Goal: Navigation & Orientation: Find specific page/section

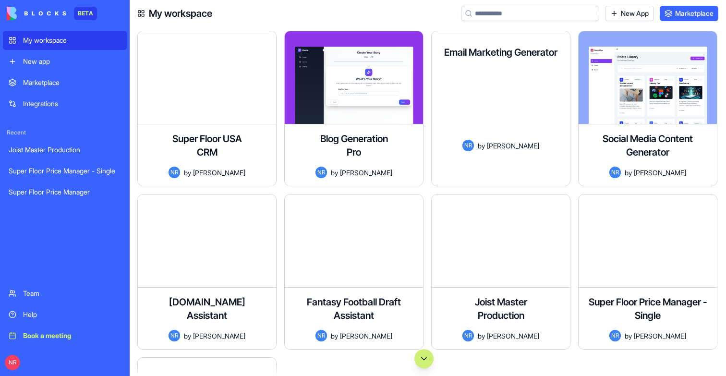
click at [367, 147] on div "Blog Generation Pro A premium content creation platform for startups with a sle…" at bounding box center [354, 154] width 138 height 61
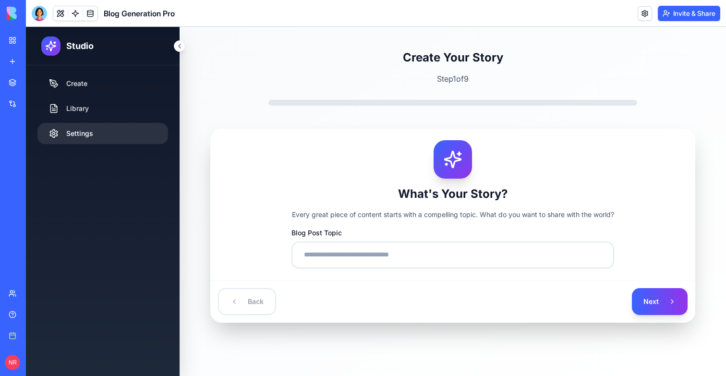
click at [91, 132] on link "Settings" at bounding box center [102, 133] width 131 height 21
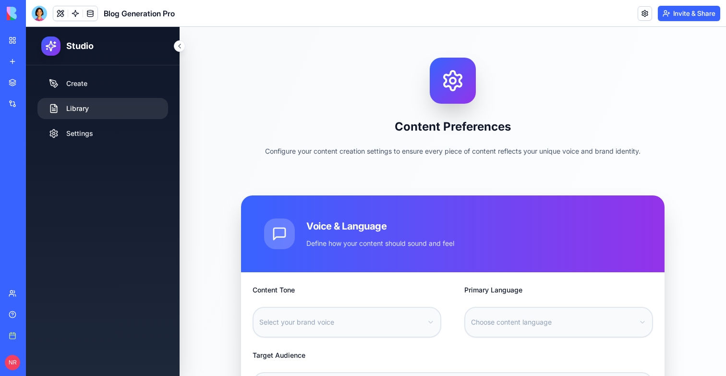
click at [85, 115] on link "Library" at bounding box center [102, 108] width 131 height 21
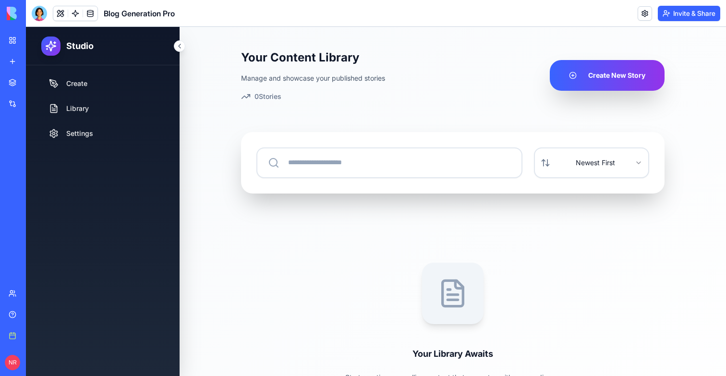
click at [12, 45] on link "My workspace" at bounding box center [22, 40] width 38 height 19
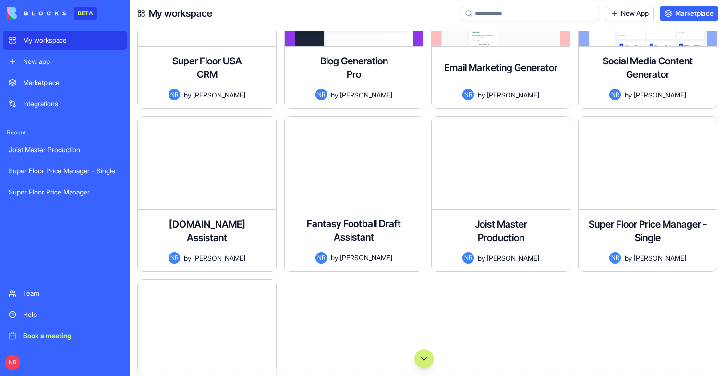
scroll to position [85, 0]
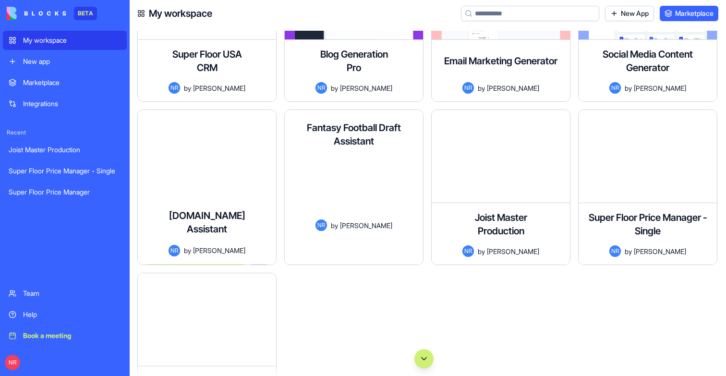
click at [247, 201] on div "[DOMAIN_NAME] Assistant A ChatGPT-style interface for getting expert help with …" at bounding box center [207, 232] width 138 height 63
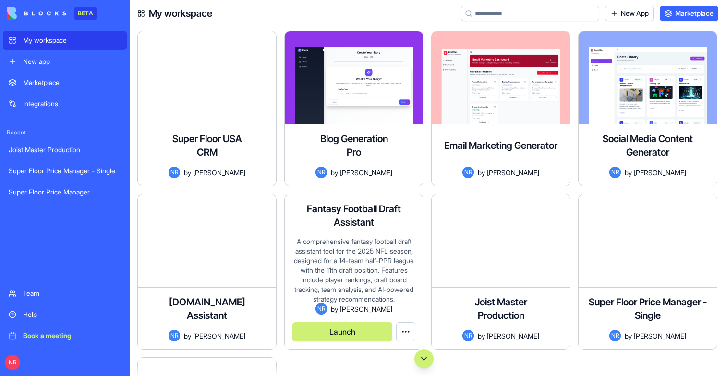
scroll to position [1, 0]
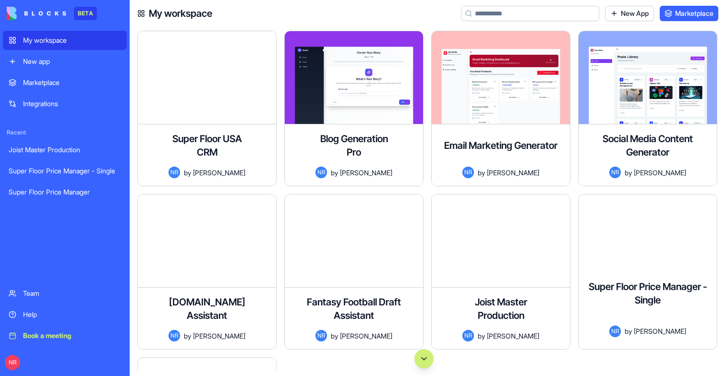
click at [626, 314] on div "An internal tool for Super Floor USA to manage product costs, tiered pricing, a…" at bounding box center [647, 319] width 123 height 11
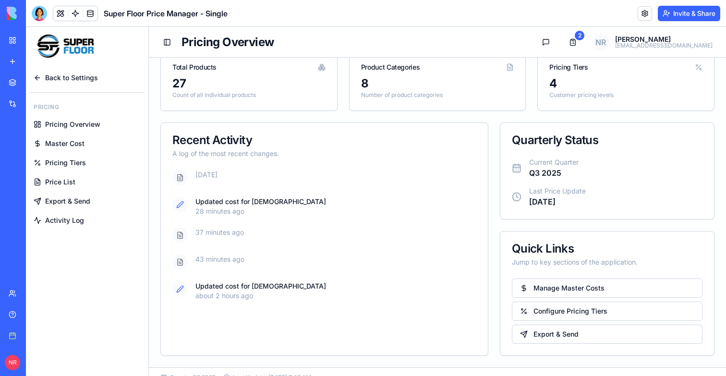
scroll to position [20, 0]
click at [78, 120] on span "Pricing Overview" at bounding box center [72, 125] width 55 height 10
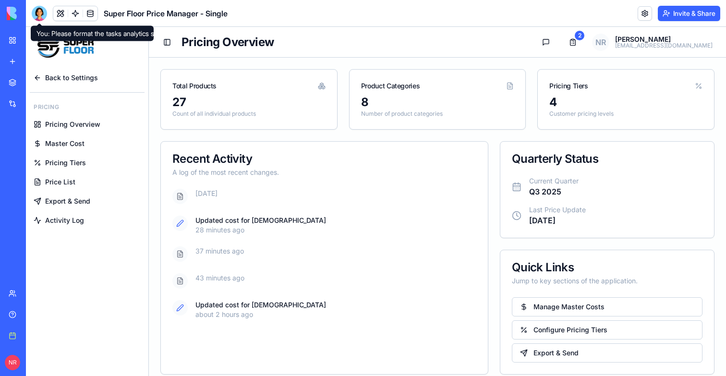
click at [63, 141] on span "Master Cost" at bounding box center [64, 144] width 39 height 10
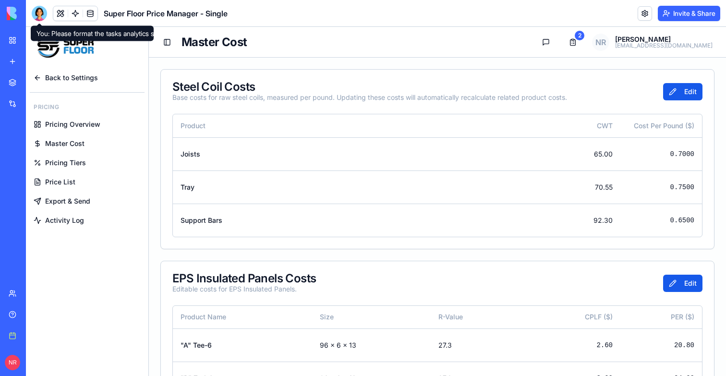
click at [59, 162] on span "Pricing Tiers" at bounding box center [65, 163] width 41 height 10
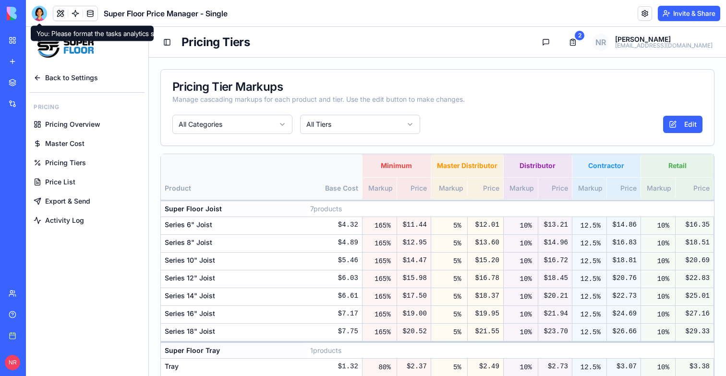
click at [62, 180] on span "Price List" at bounding box center [60, 182] width 30 height 10
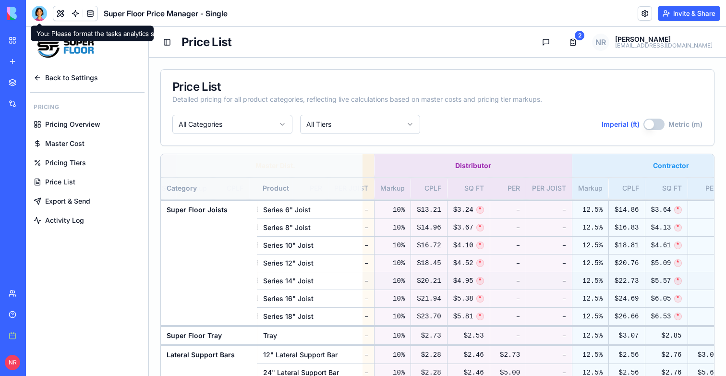
scroll to position [0, 696]
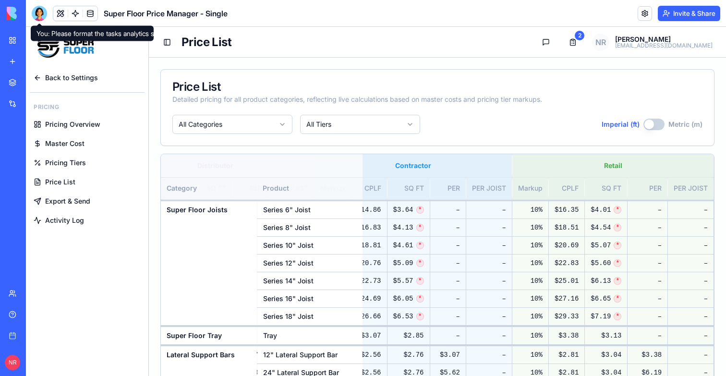
click at [58, 191] on ul "Back to Settings Pricing Pricing Overview Master Cost Pricing Tiers Price List …" at bounding box center [87, 149] width 115 height 160
click at [61, 203] on span "Export & Send" at bounding box center [67, 201] width 45 height 10
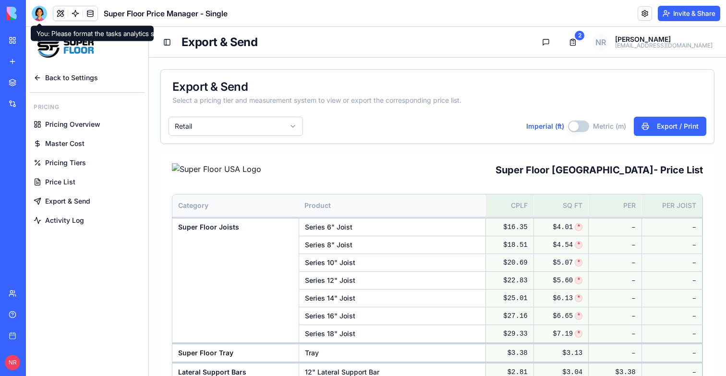
click at [63, 220] on span "Activity Log" at bounding box center [64, 221] width 39 height 10
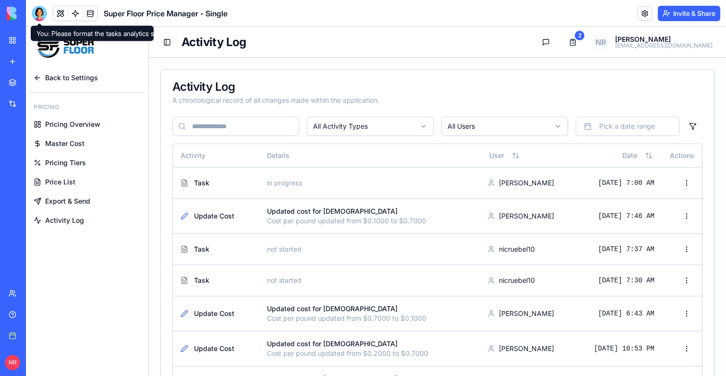
click at [76, 123] on span "Pricing Overview" at bounding box center [72, 125] width 55 height 10
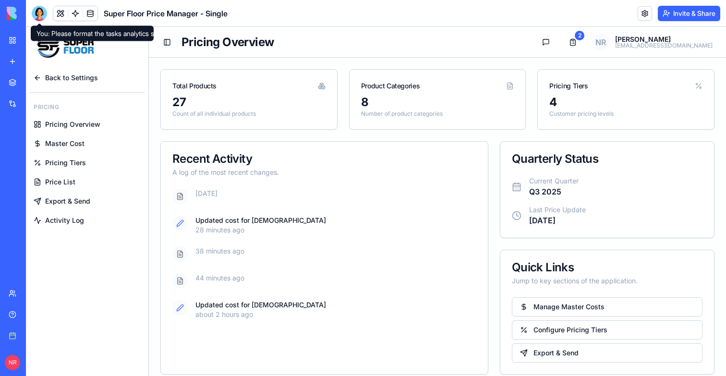
click at [75, 140] on span "Master Cost" at bounding box center [64, 144] width 39 height 10
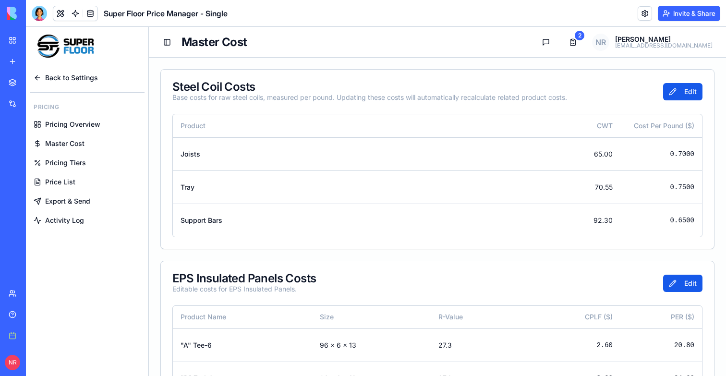
click at [72, 140] on span "Master Cost" at bounding box center [64, 144] width 39 height 10
click at [72, 156] on link "Pricing Tiers" at bounding box center [87, 162] width 115 height 17
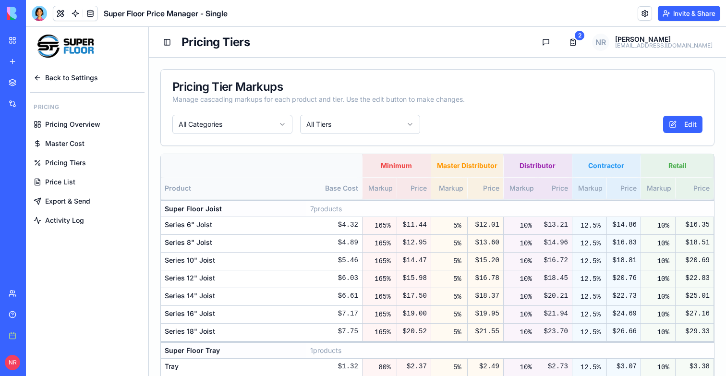
click at [57, 185] on span "Price List" at bounding box center [60, 182] width 30 height 10
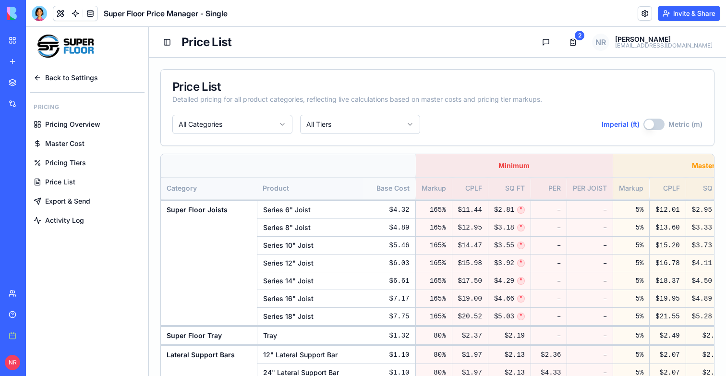
click at [63, 199] on span "Export & Send" at bounding box center [67, 201] width 45 height 10
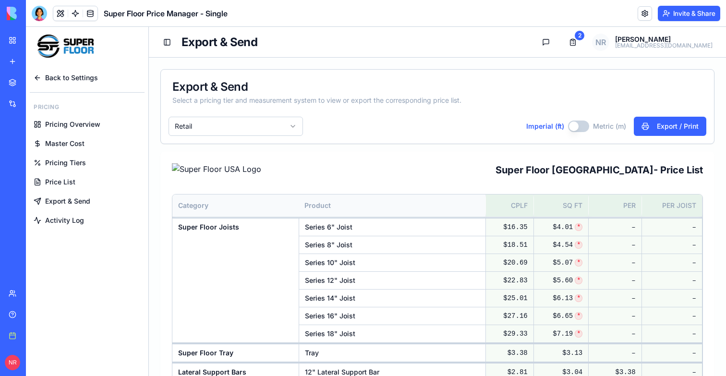
click at [46, 74] on span "Back to Settings" at bounding box center [71, 78] width 53 height 10
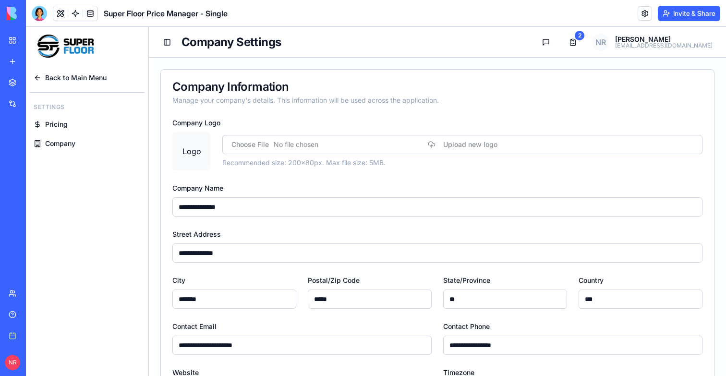
click at [59, 122] on span "Pricing" at bounding box center [56, 125] width 23 height 10
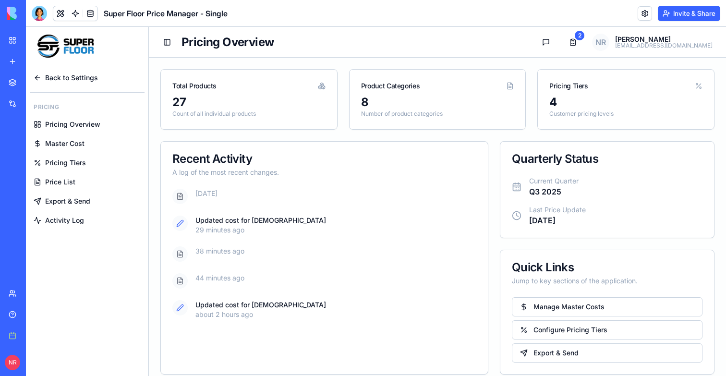
click at [63, 77] on span "Back to Settings" at bounding box center [71, 78] width 53 height 10
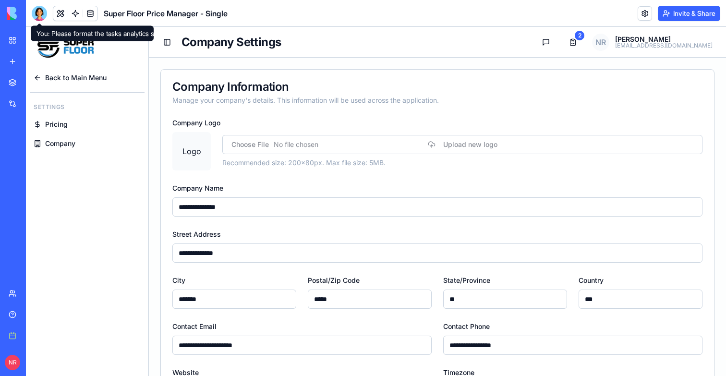
click at [39, 6] on div at bounding box center [39, 13] width 15 height 15
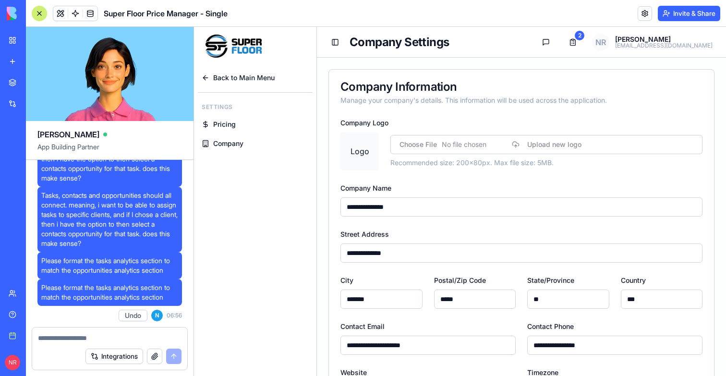
scroll to position [154394, 0]
click at [640, 10] on link at bounding box center [645, 13] width 14 height 14
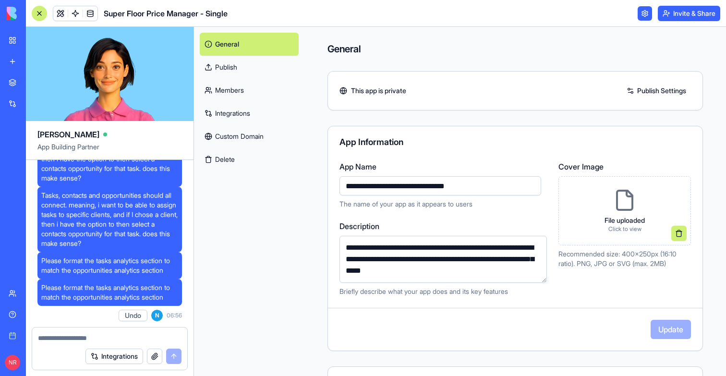
click at [236, 111] on link "Integrations" at bounding box center [249, 113] width 99 height 23
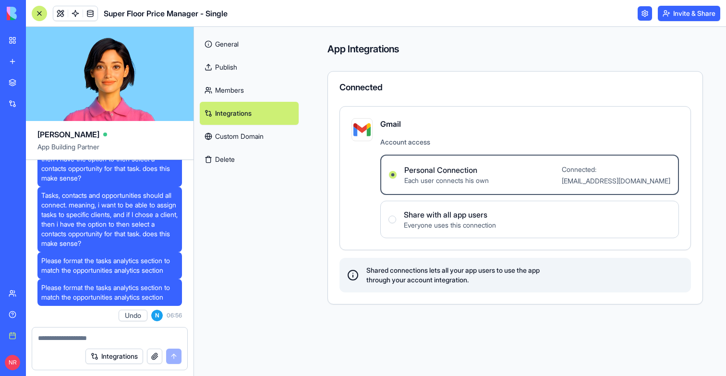
scroll to position [154140, 0]
click at [61, 15] on link at bounding box center [60, 13] width 14 height 14
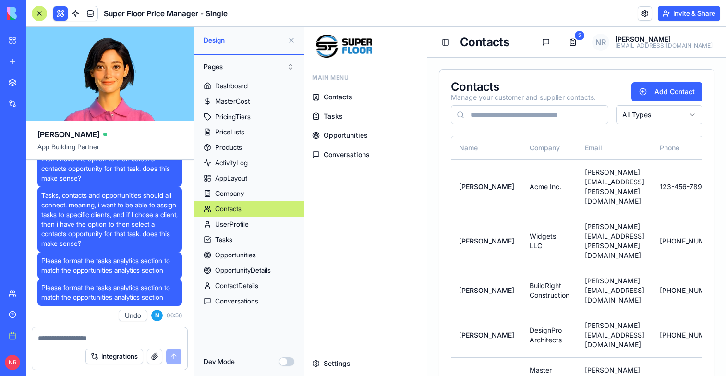
click at [322, 96] on link "Contacts" at bounding box center [365, 96] width 115 height 17
click at [338, 115] on span "Tasks" at bounding box center [333, 116] width 19 height 10
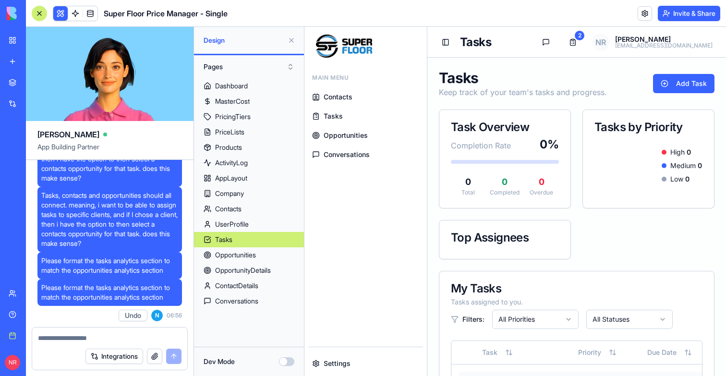
click at [341, 129] on link "Opportunities" at bounding box center [365, 135] width 115 height 17
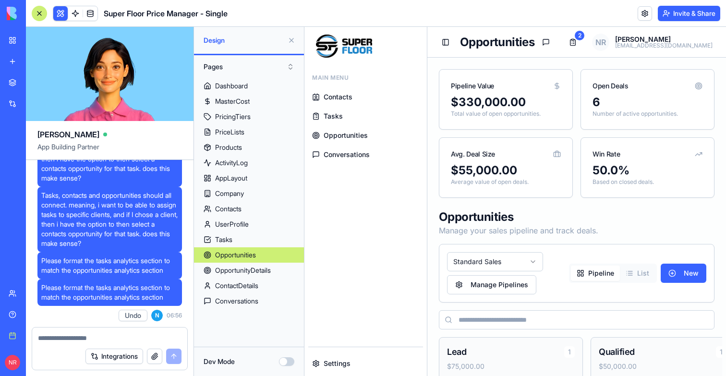
click at [348, 156] on span "Conversations" at bounding box center [347, 155] width 46 height 10
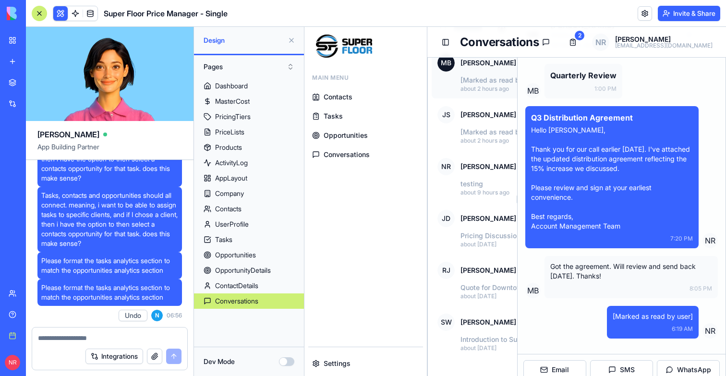
click at [350, 103] on link "Contacts" at bounding box center [365, 96] width 115 height 17
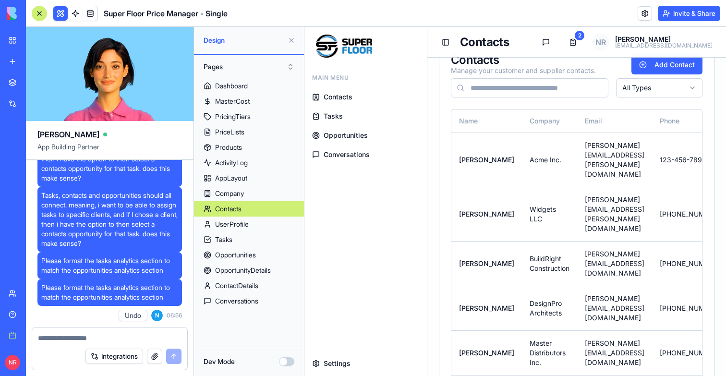
click at [346, 98] on span "Contacts" at bounding box center [338, 97] width 29 height 10
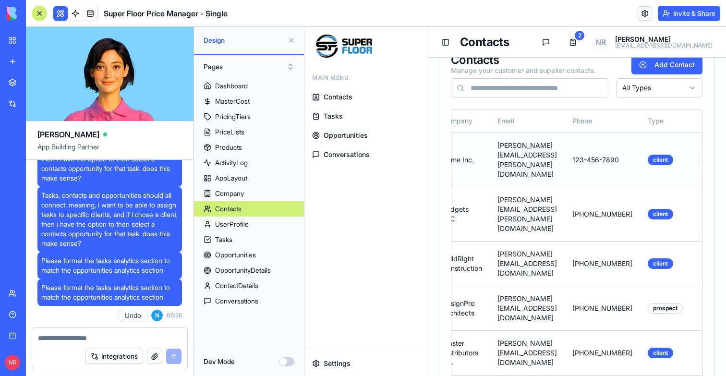
click at [685, 147] on html "Main Menu Contacts Tasks Opportunities Conversations Settings Toggle Sidebar Co…" at bounding box center [515, 217] width 422 height 434
click at [664, 167] on div "Edit" at bounding box center [663, 169] width 57 height 15
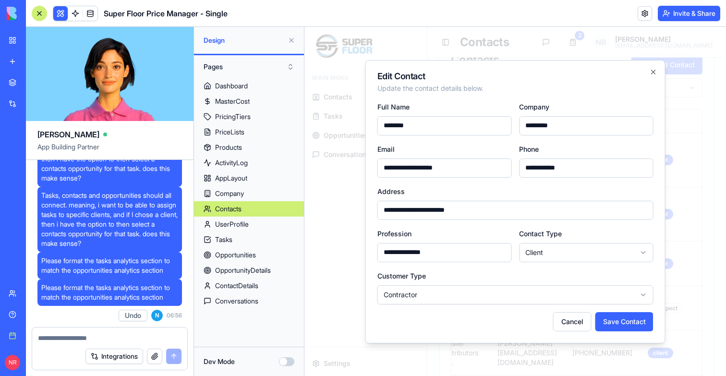
click at [696, 162] on div at bounding box center [515, 201] width 422 height 349
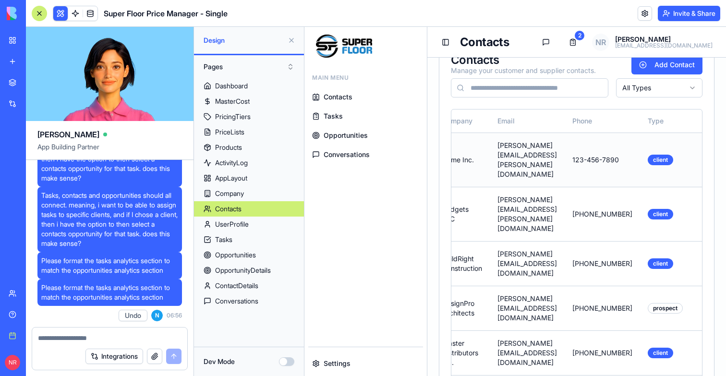
scroll to position [0, 0]
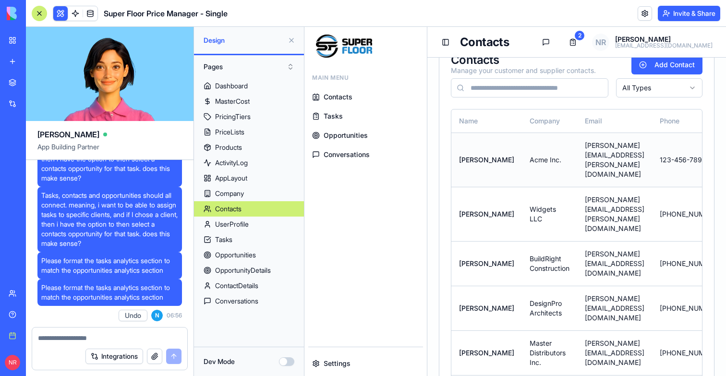
click at [472, 147] on td "[PERSON_NAME]" at bounding box center [486, 160] width 71 height 54
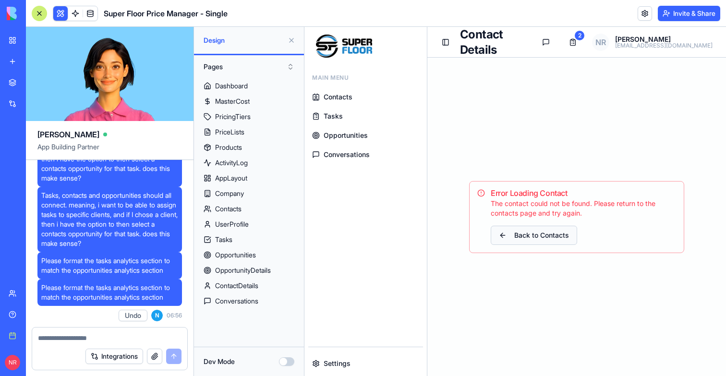
click at [526, 233] on link "Back to Contacts" at bounding box center [534, 235] width 86 height 19
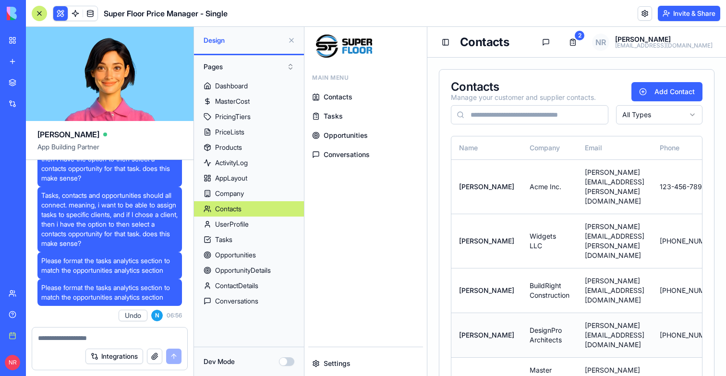
scroll to position [27, 0]
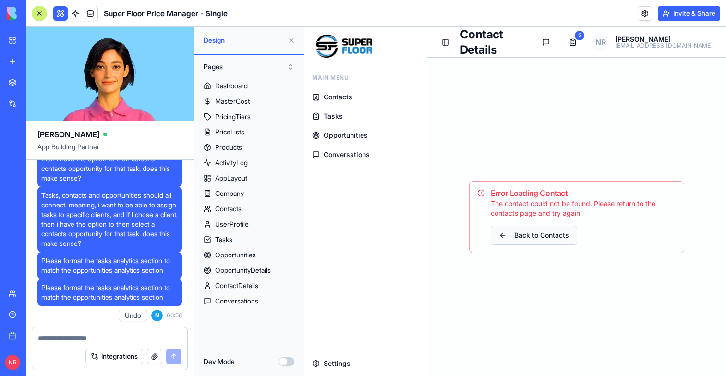
click at [517, 232] on link "Back to Contacts" at bounding box center [534, 235] width 86 height 19
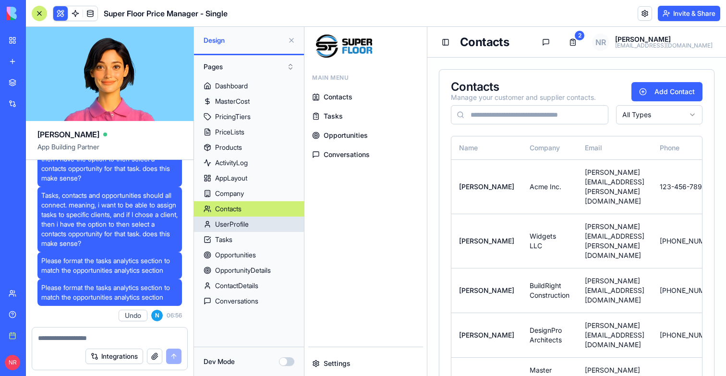
click at [238, 226] on div "UserProfile" at bounding box center [232, 224] width 34 height 10
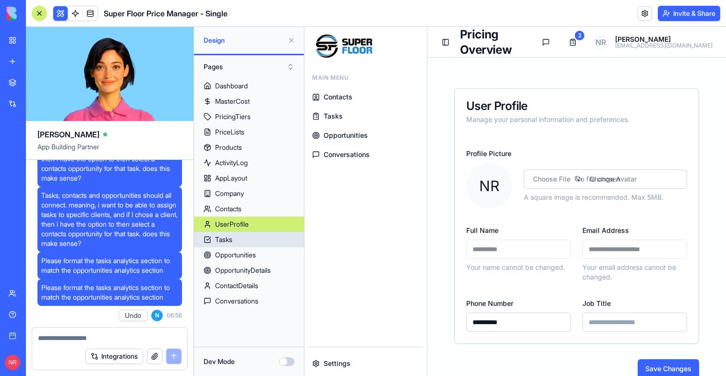
click at [238, 235] on link "Tasks" at bounding box center [249, 239] width 110 height 15
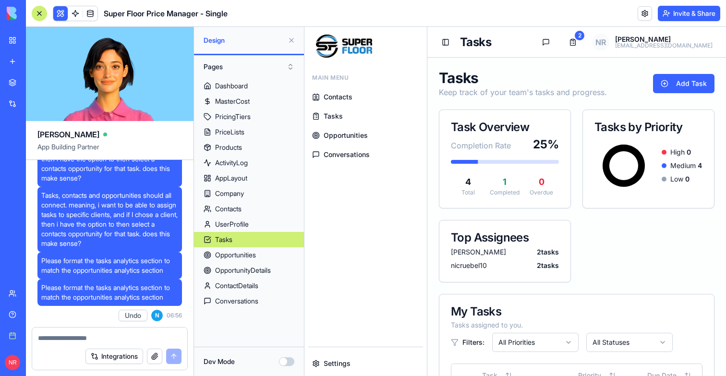
click at [344, 115] on link "Tasks" at bounding box center [365, 116] width 115 height 17
click at [337, 115] on span "Tasks" at bounding box center [333, 116] width 19 height 10
click at [335, 132] on span "Opportunities" at bounding box center [346, 136] width 44 height 10
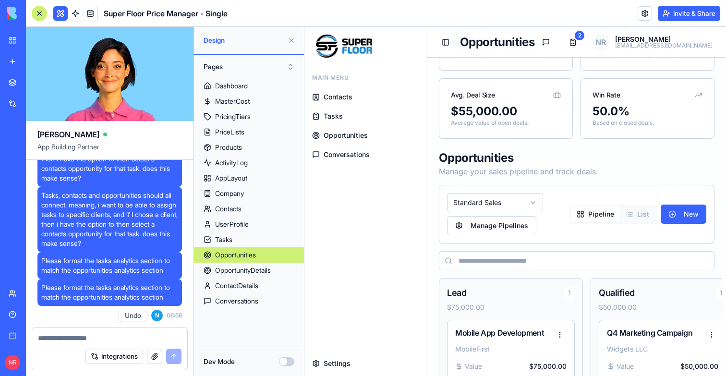
scroll to position [134, 0]
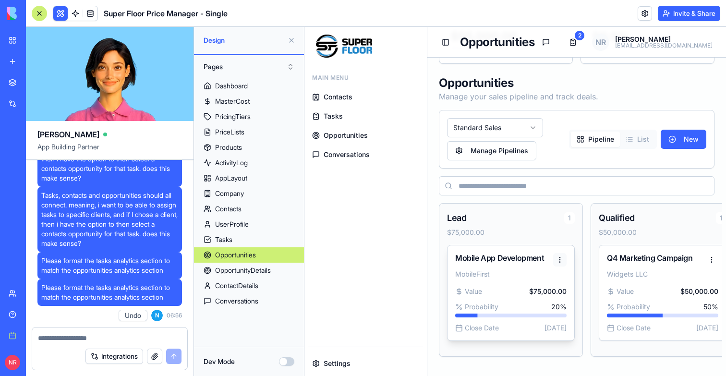
click at [556, 259] on html "Main Menu Contacts Tasks Opportunities Conversations Settings Toggle Sidebar Op…" at bounding box center [515, 134] width 422 height 483
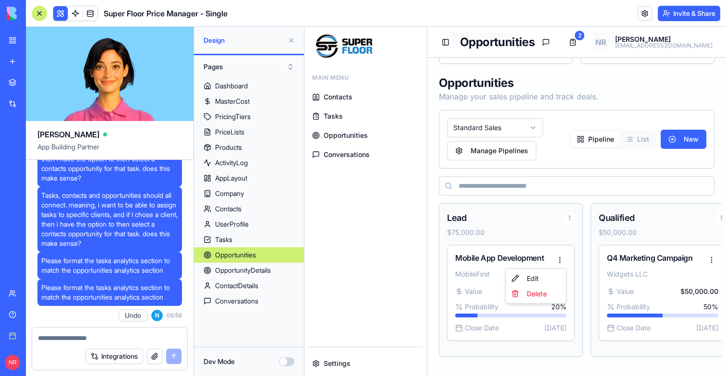
click at [492, 255] on html "Main Menu Contacts Tasks Opportunities Conversations Settings Toggle Sidebar Op…" at bounding box center [515, 134] width 422 height 483
click at [492, 255] on div "Mobile App Development" at bounding box center [499, 258] width 89 height 10
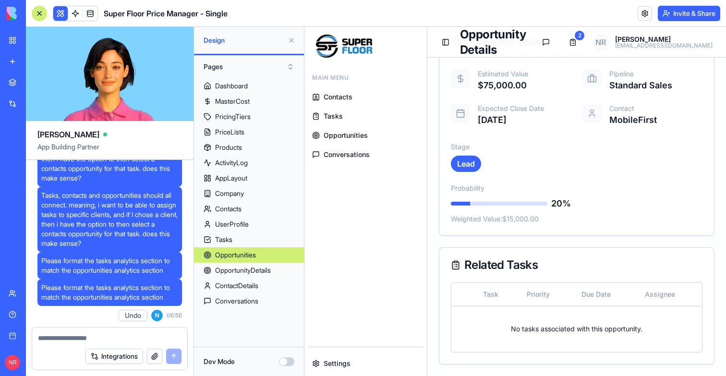
scroll to position [75, 0]
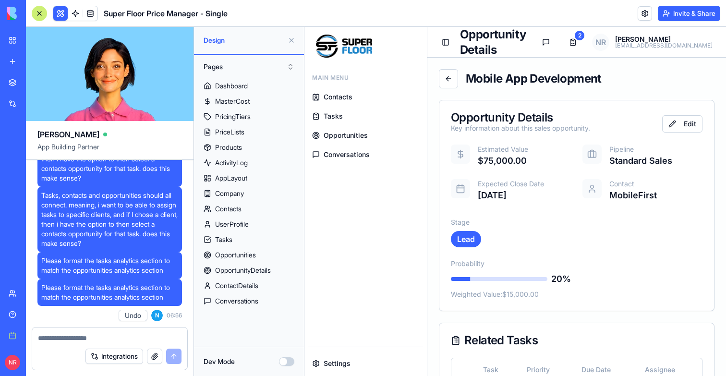
scroll to position [75, 0]
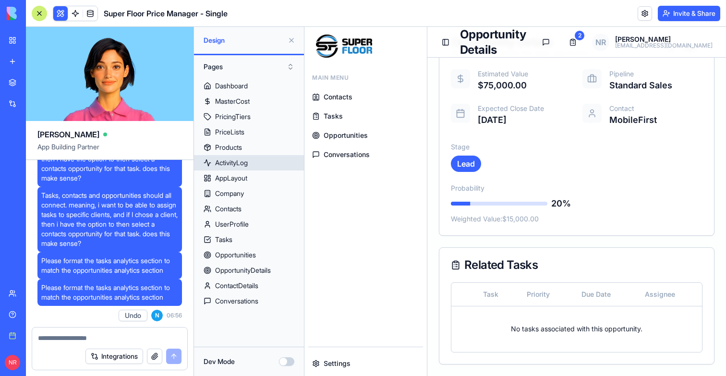
click at [231, 166] on div "ActivityLog" at bounding box center [231, 163] width 33 height 10
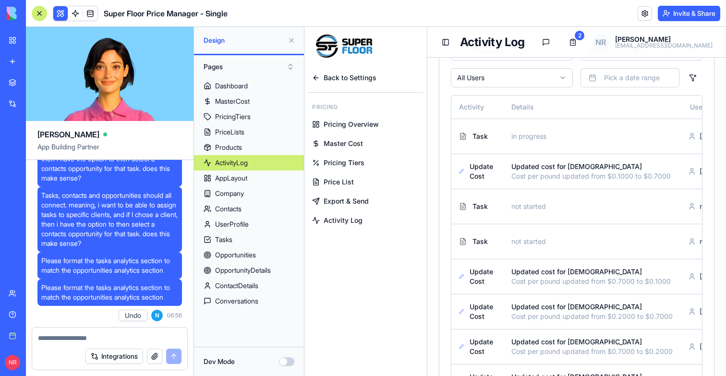
click at [342, 124] on span "Pricing Overview" at bounding box center [351, 125] width 55 height 10
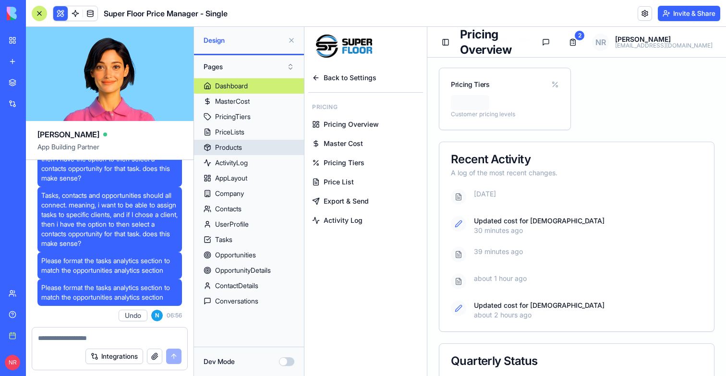
click at [232, 148] on div "Products" at bounding box center [228, 148] width 27 height 10
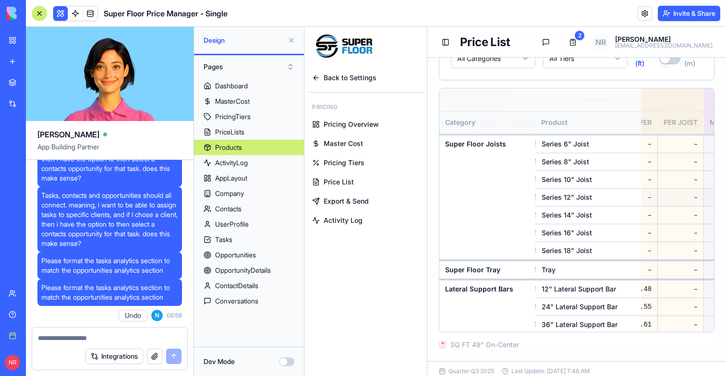
scroll to position [0, 386]
click at [349, 164] on span "Pricing Tiers" at bounding box center [344, 163] width 41 height 10
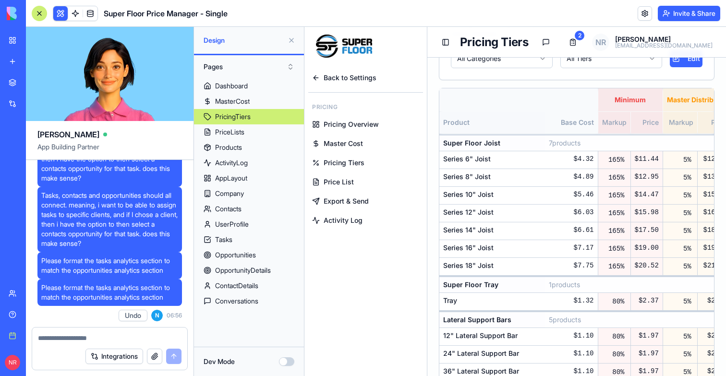
click at [338, 181] on span "Price List" at bounding box center [339, 182] width 30 height 10
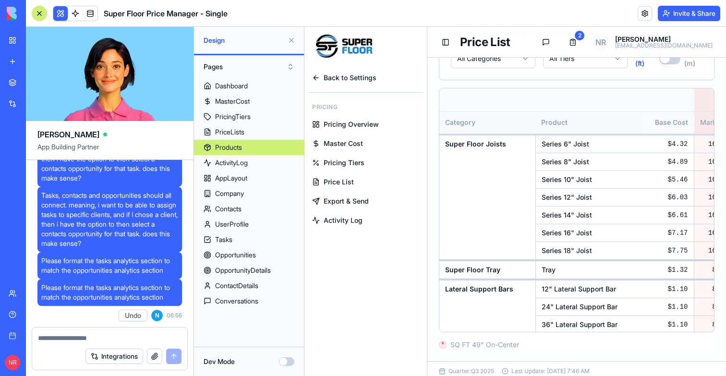
click at [338, 182] on span "Price List" at bounding box center [339, 182] width 30 height 10
click at [242, 130] on div "PriceLists" at bounding box center [229, 132] width 29 height 10
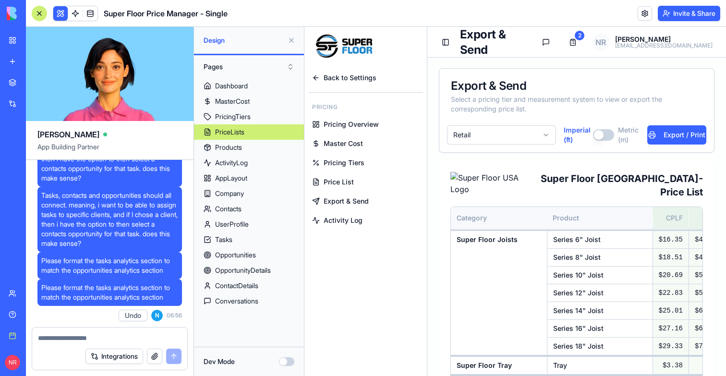
scroll to position [75, 0]
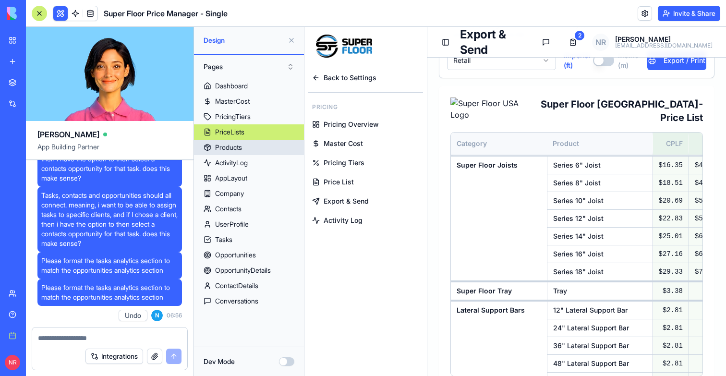
click at [254, 146] on link "Products" at bounding box center [249, 147] width 110 height 15
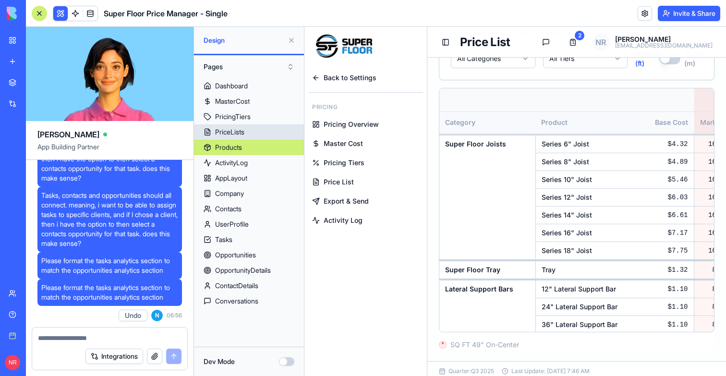
click at [252, 133] on link "PriceLists" at bounding box center [249, 131] width 110 height 15
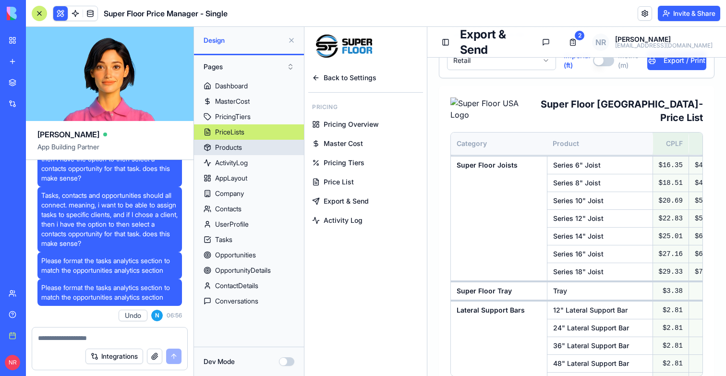
click at [252, 146] on link "Products" at bounding box center [249, 147] width 110 height 15
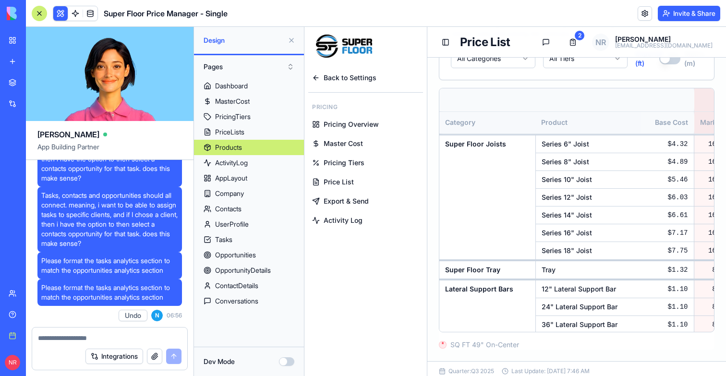
click at [291, 40] on button at bounding box center [291, 40] width 15 height 15
